Goal: Task Accomplishment & Management: Complete application form

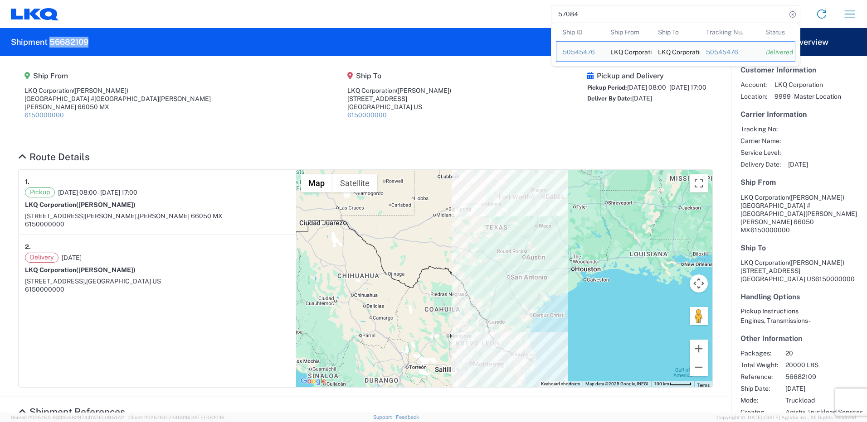
click at [618, 13] on input "57084" at bounding box center [668, 13] width 235 height 17
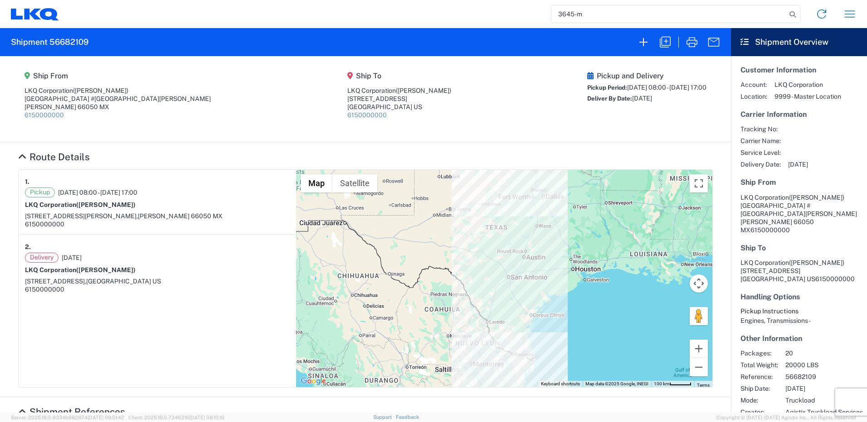
type input "3645-m"
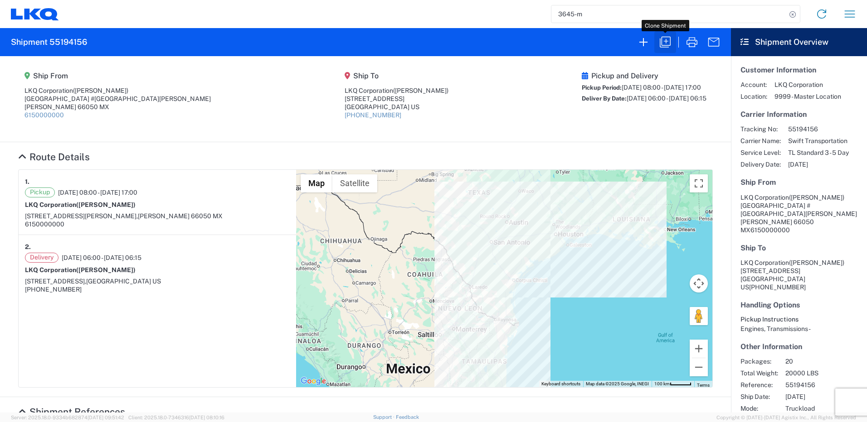
click at [660, 43] on icon "button" at bounding box center [665, 42] width 15 height 15
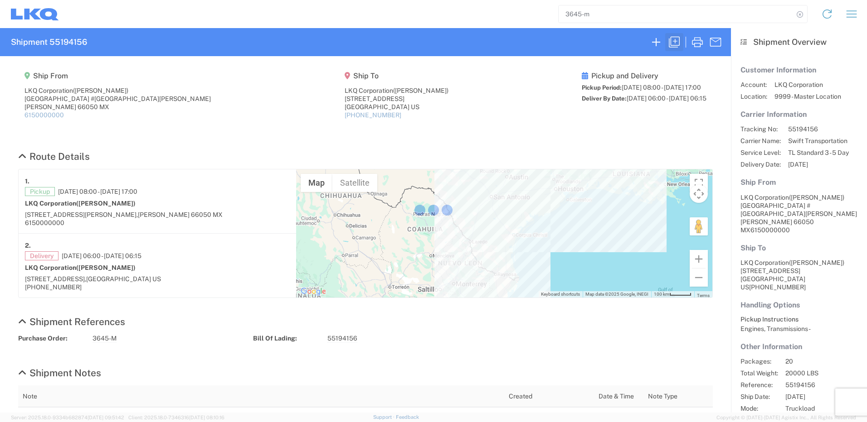
select select "FULL"
select select "LBS"
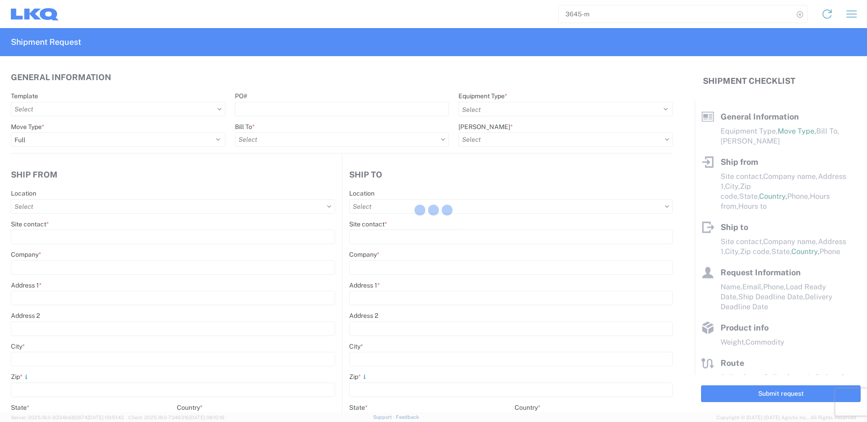
select select "MX"
select select "US"
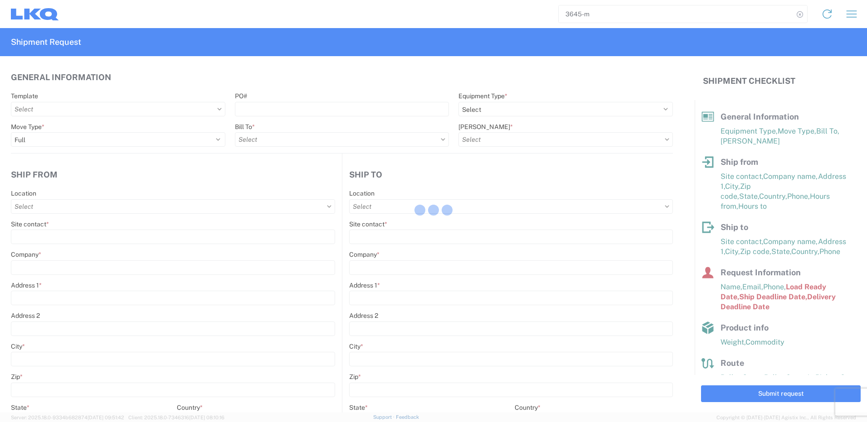
select select "STDV"
type input "[PERSON_NAME]"
type input "LKQ Corporation"
type input "[GEOGRAPHIC_DATA] #[GEOGRAPHIC_DATA][PERSON_NAME]"
type input "[PERSON_NAME]"
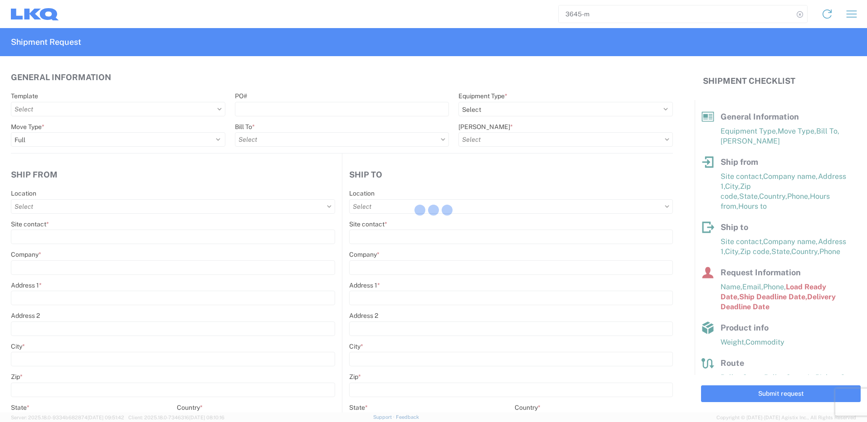
type input "66050"
type input "[PERSON_NAME]"
type input "LKQ Corporation"
type input "[STREET_ADDRESS]"
type input "[GEOGRAPHIC_DATA]"
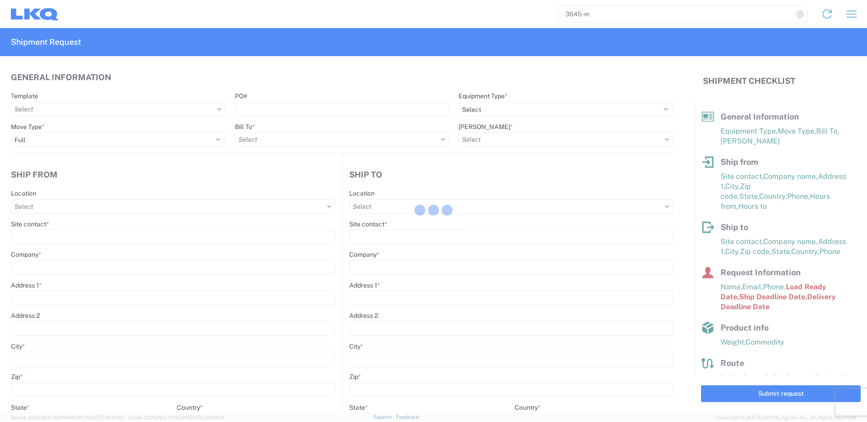
type input "77038"
type input "[PERSON_NAME]"
type input "[EMAIL_ADDRESS][DOMAIN_NAME]"
type input "82218326"
type input "[DATE]"
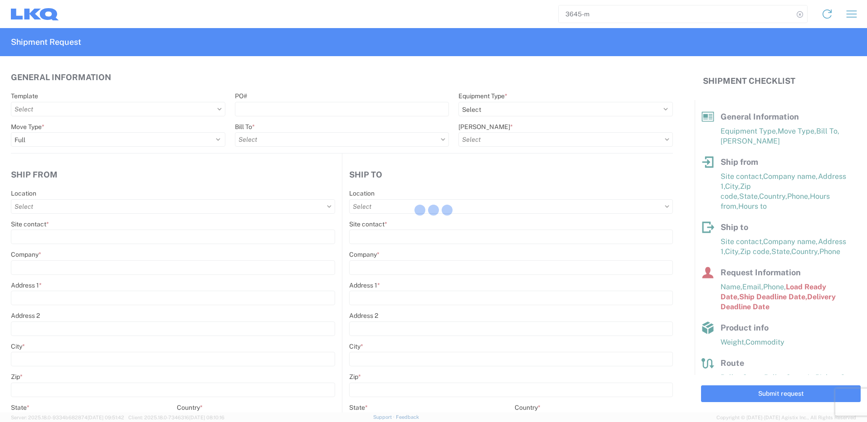
type input "[DATE]"
type textarea "SWIFT/TRANSMEX"
type input "20000"
type input "Engines, Transmissions"
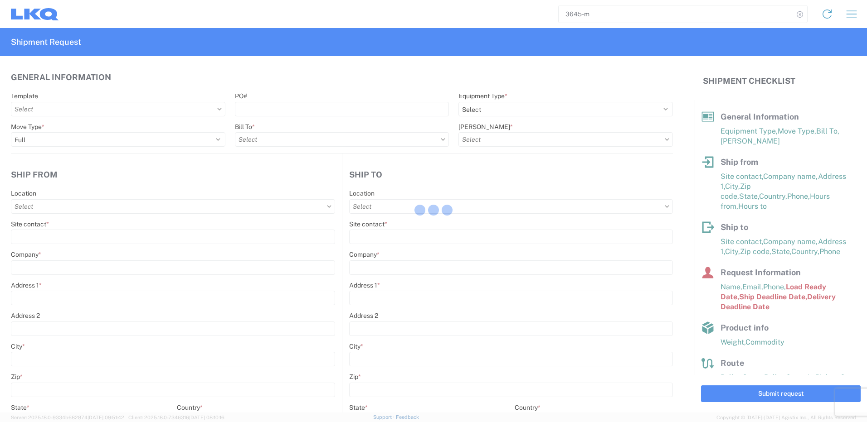
type input "20"
type input "1"
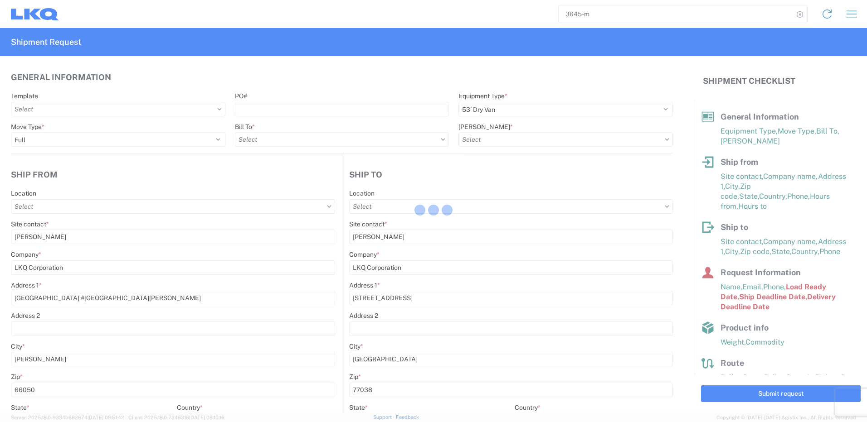
type input "1760 - LKQ Best Core"
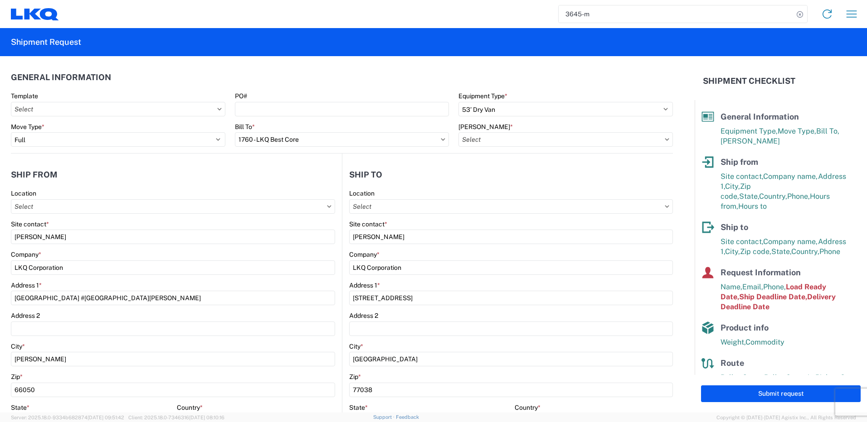
type input "1760-1300-50180-0000 - 1760 Freight In - Cores"
type input "1883 - Vege de Mexico S.A. de C.V"
type input "1760 - LKQ Best Core"
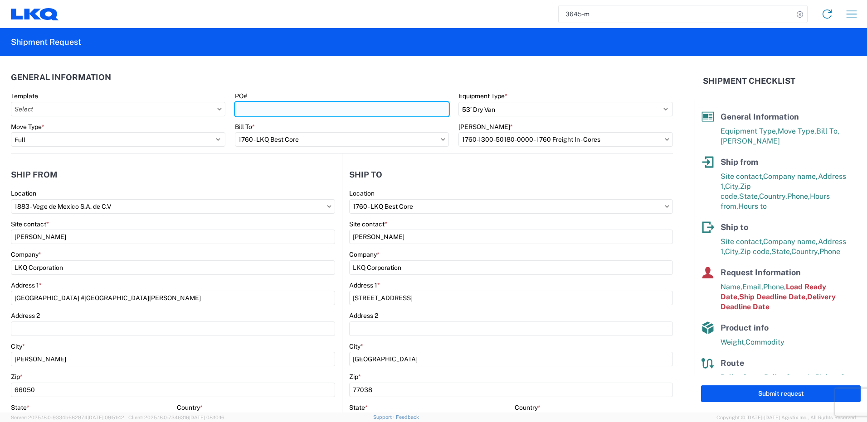
click at [298, 107] on input "PO#" at bounding box center [342, 109] width 214 height 15
paste input "3751-M"
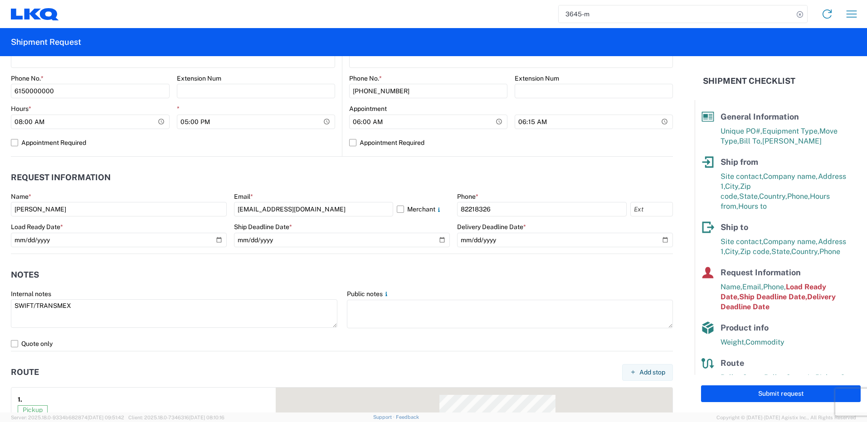
scroll to position [408, 0]
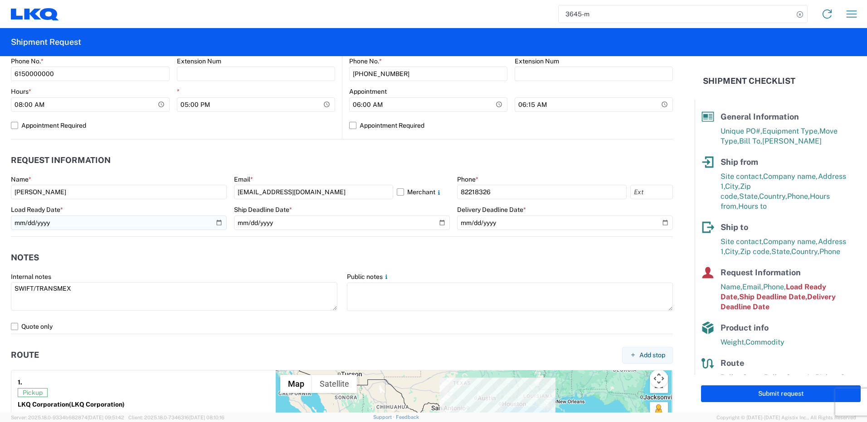
type input "3751-M"
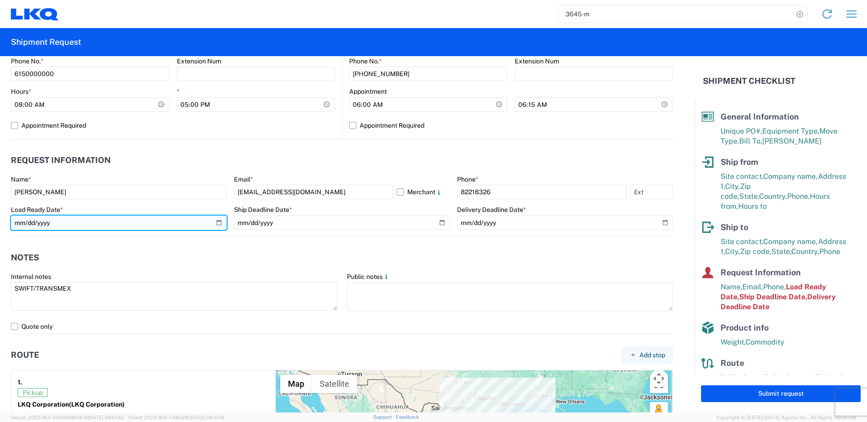
click at [217, 223] on input "[DATE]" at bounding box center [119, 223] width 216 height 15
type input "[DATE]"
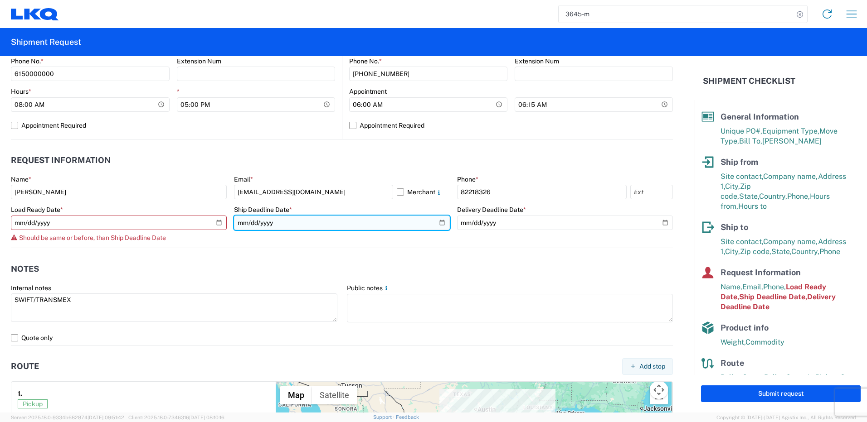
click at [440, 222] on input "[DATE]" at bounding box center [342, 223] width 216 height 15
type input "[DATE]"
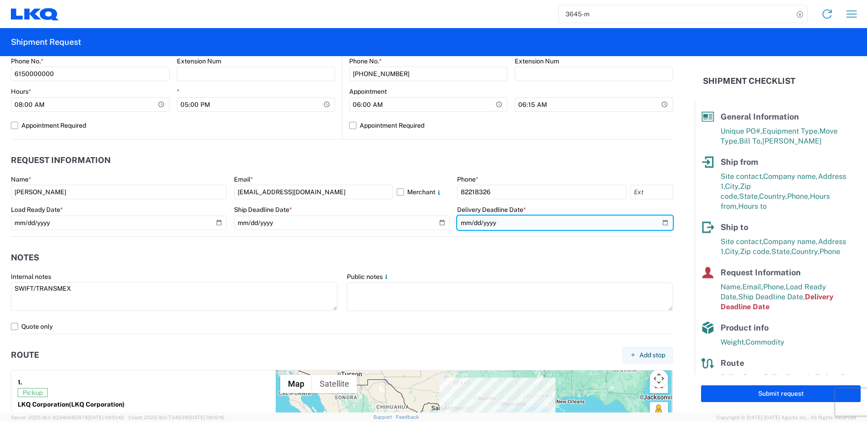
click at [544, 225] on input "[DATE]" at bounding box center [565, 223] width 216 height 15
click at [657, 223] on input "[DATE]" at bounding box center [565, 223] width 216 height 15
type input "[DATE]"
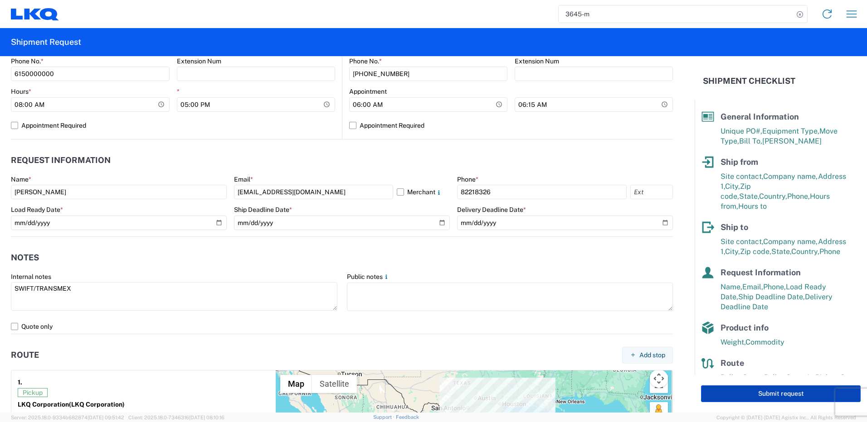
click at [752, 392] on button "Submit request" at bounding box center [781, 394] width 160 height 17
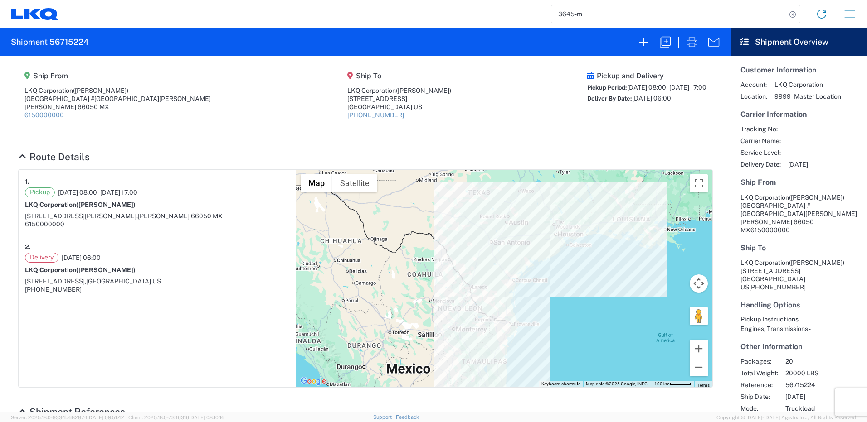
click at [73, 42] on h2 "Shipment 56715224" at bounding box center [50, 42] width 78 height 11
copy h2 "56715224"
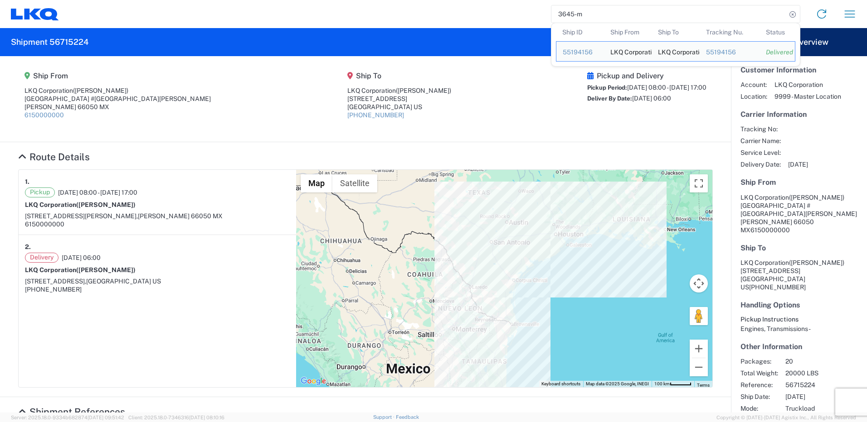
click at [587, 18] on input "3645-m" at bounding box center [668, 13] width 235 height 17
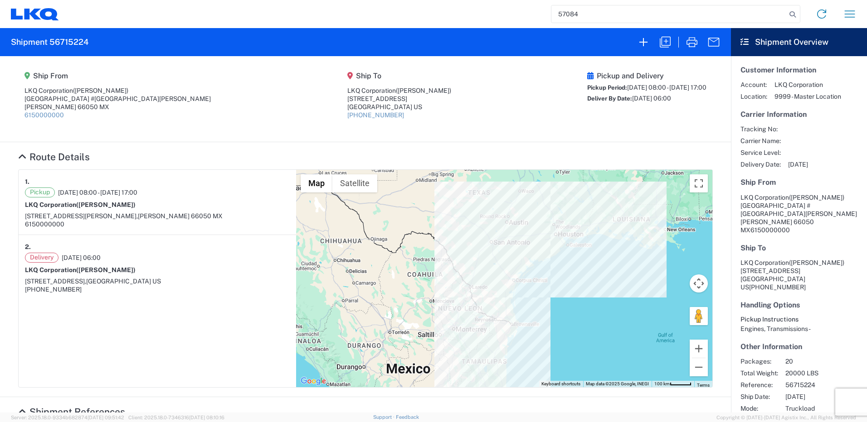
type input "57084"
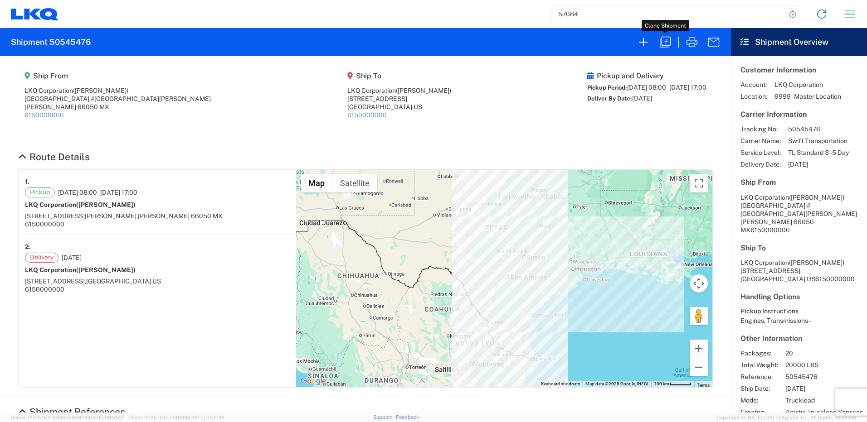
click at [669, 44] on icon "button" at bounding box center [665, 42] width 15 height 15
select select "FULL"
select select "US"
select select "LBS"
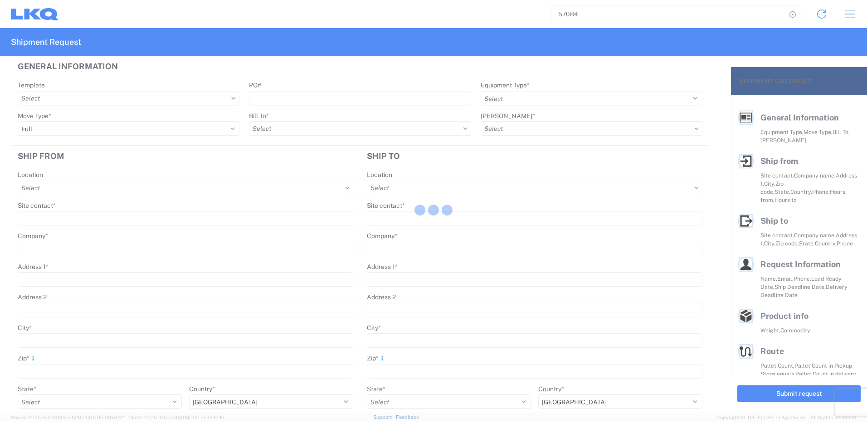
select select "STDV"
type input "[PERSON_NAME]"
type input "LKQ Corporation"
type input "[GEOGRAPHIC_DATA] #[GEOGRAPHIC_DATA][PERSON_NAME]"
type input "[PERSON_NAME]"
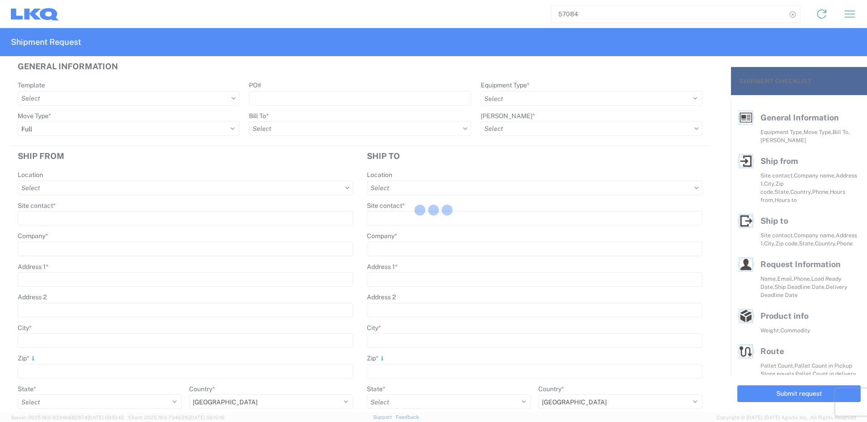
type input "66050"
type input "[PERSON_NAME]"
type input "LKQ Corporation"
type input "[STREET_ADDRESS]"
type input "[GEOGRAPHIC_DATA]"
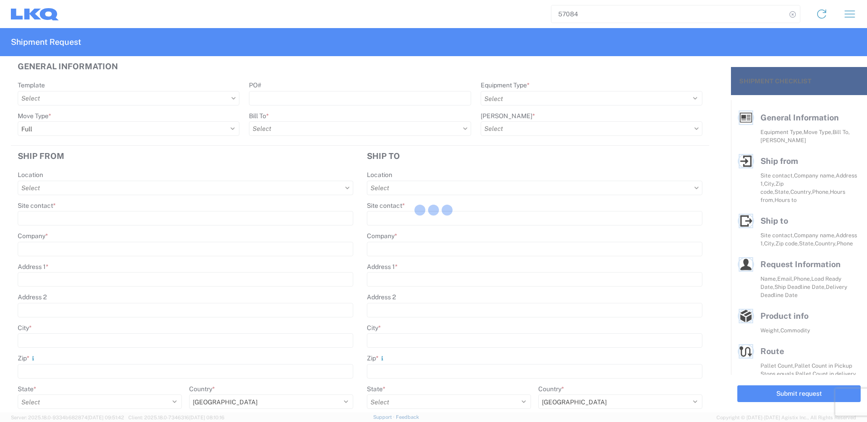
type input "75050"
type input "[PERSON_NAME]"
type input "[EMAIL_ADDRESS][DOMAIN_NAME]"
type input "82218326"
type input "[DATE]"
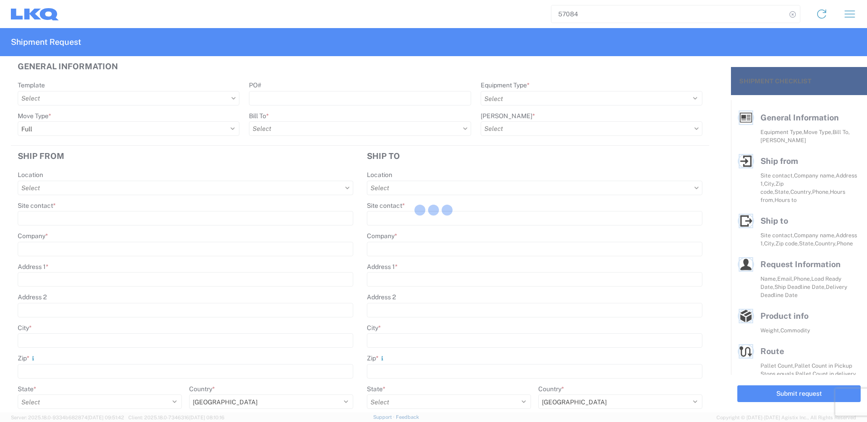
type input "[DATE]"
type textarea "SWIFT/TRANSMEX"
type input "20000"
type input "Engines, Transmissions"
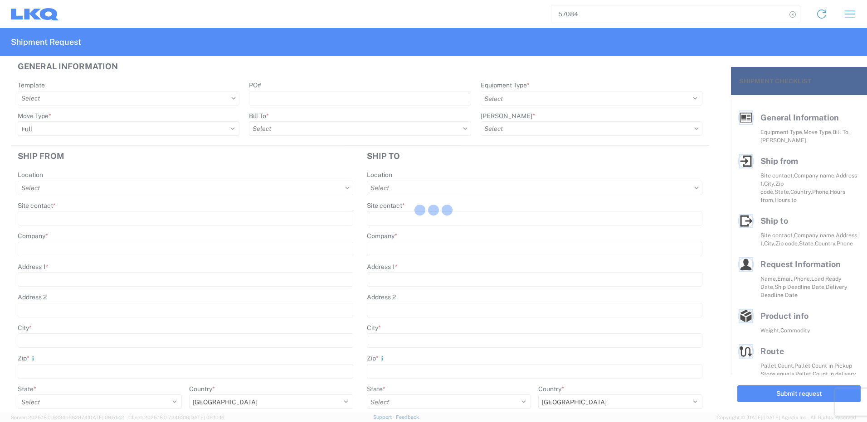
type input "20"
type input "1"
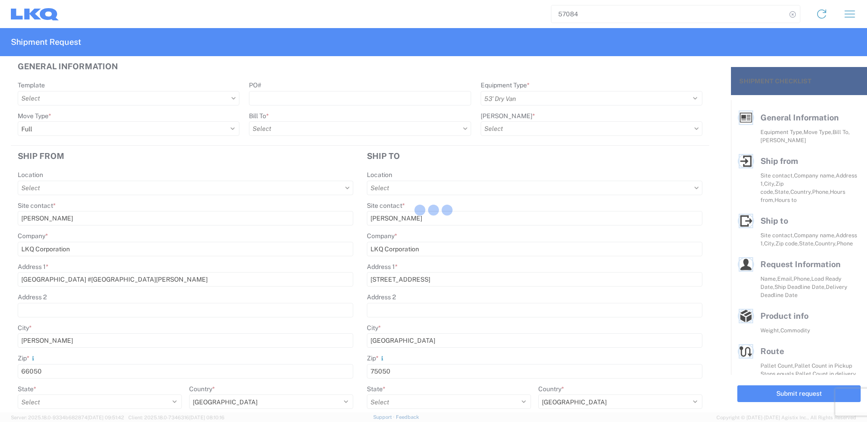
select select "MX"
select select "US"
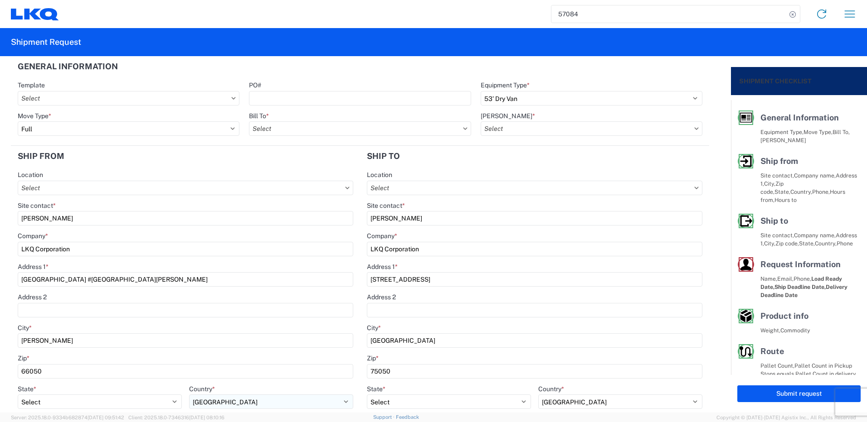
type input "1882 - North American ATK Corporation"
type input "1882-3300-50180-0000 - 1882 Freight In - Parts, 1882-3300-50180-0000 - 1882 Fre…"
type input "1882 - North American ATK Corporation"
type input "1883 - Vege de Mexico S.A. de C.V"
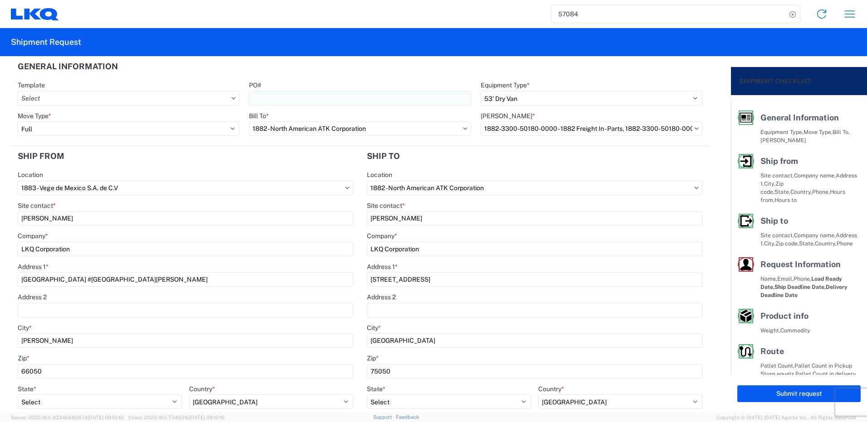
click at [373, 98] on input "PO#" at bounding box center [360, 98] width 222 height 15
paste input "59614"
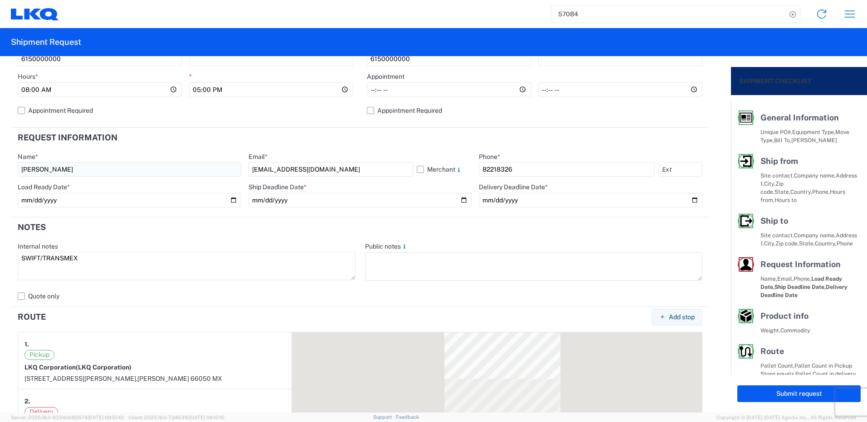
scroll to position [408, 0]
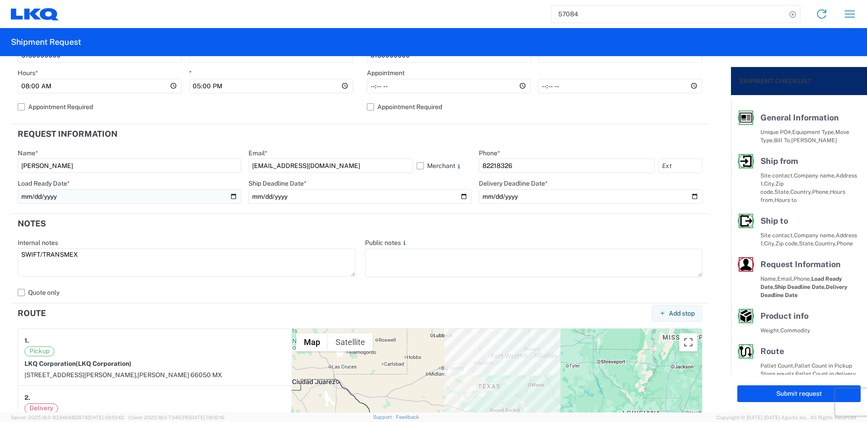
type input "59614"
click at [229, 194] on input "[DATE]" at bounding box center [129, 196] width 223 height 15
type input "[DATE]"
click at [460, 194] on input "[DATE]" at bounding box center [359, 196] width 223 height 15
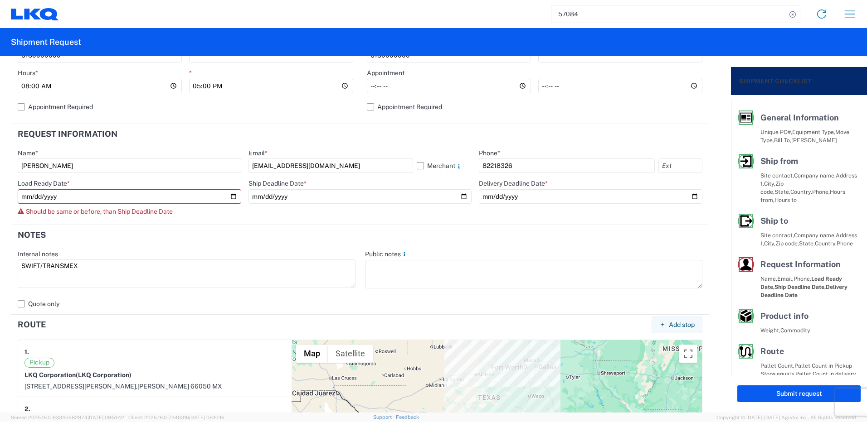
type input "[DATE]"
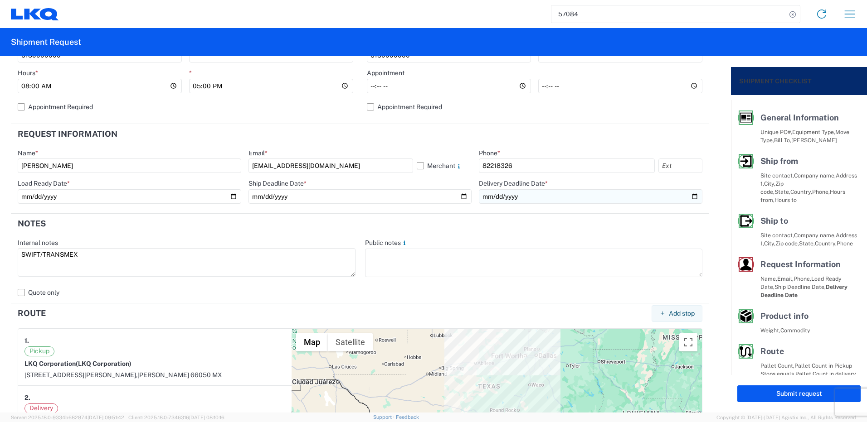
click at [689, 198] on input "[DATE]" at bounding box center [590, 196] width 223 height 15
type input "[DATE]"
click at [774, 393] on button "Submit request" at bounding box center [798, 394] width 123 height 17
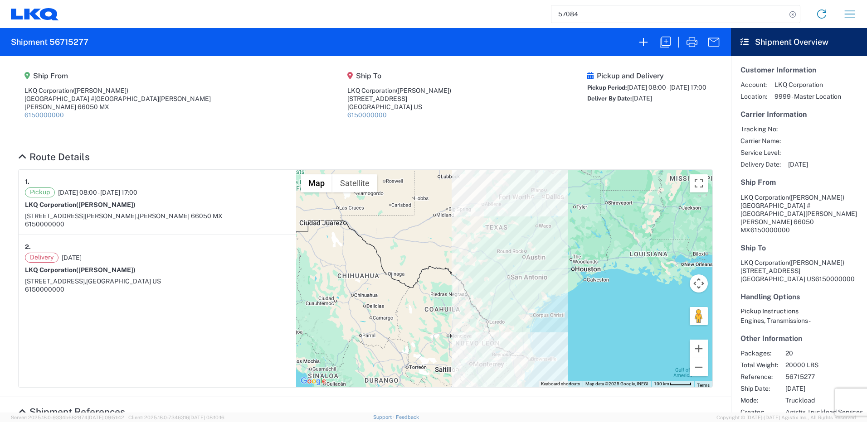
click at [77, 43] on h2 "Shipment 56715277" at bounding box center [50, 42] width 78 height 11
copy h2 "56715277"
